Goal: Use online tool/utility: Utilize a website feature to perform a specific function

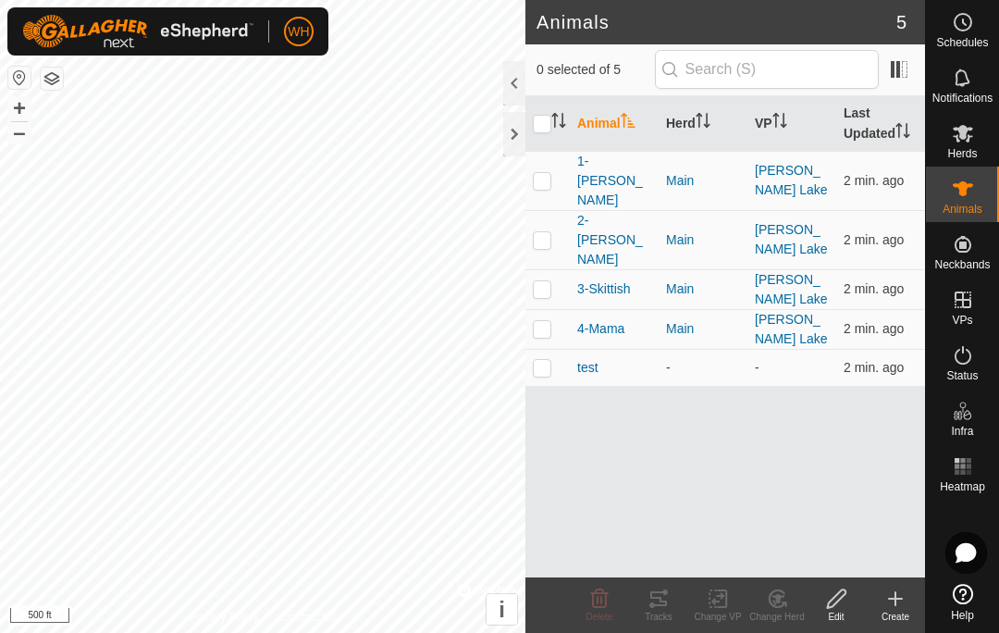
click at [547, 178] on td at bounding box center [548, 180] width 44 height 59
checkbox input "true"
click at [662, 605] on icon at bounding box center [659, 598] width 17 height 15
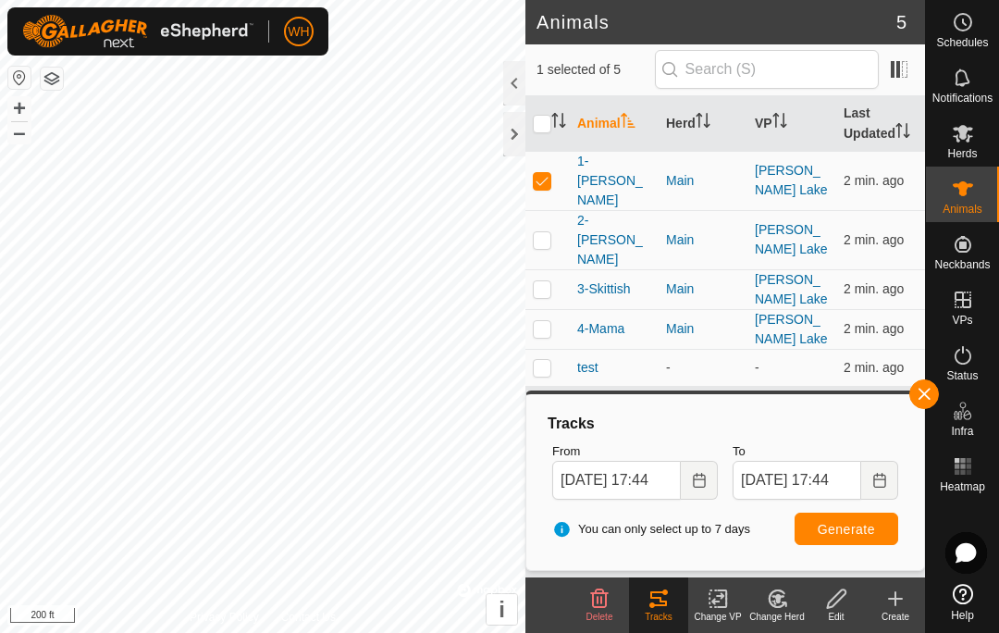
click at [543, 232] on p-checkbox at bounding box center [542, 239] width 19 height 15
checkbox input "true"
click at [553, 269] on td at bounding box center [548, 289] width 44 height 40
checkbox input "true"
click at [548, 321] on p-checkbox at bounding box center [542, 328] width 19 height 15
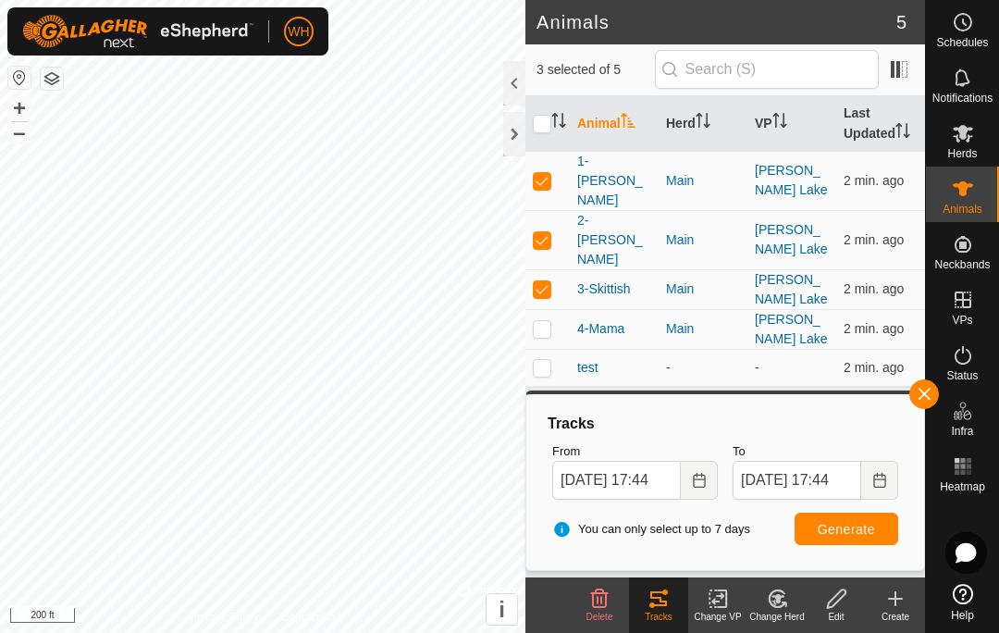
checkbox input "true"
click at [837, 530] on span "Generate" at bounding box center [846, 529] width 57 height 15
click at [917, 383] on button "button" at bounding box center [925, 394] width 30 height 30
